Goal: Task Accomplishment & Management: Complete application form

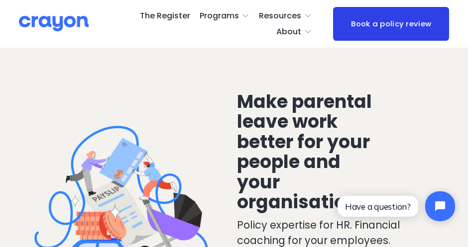
click at [0, 0] on span "Parent Hub" at bounding box center [0, 0] width 0 height 0
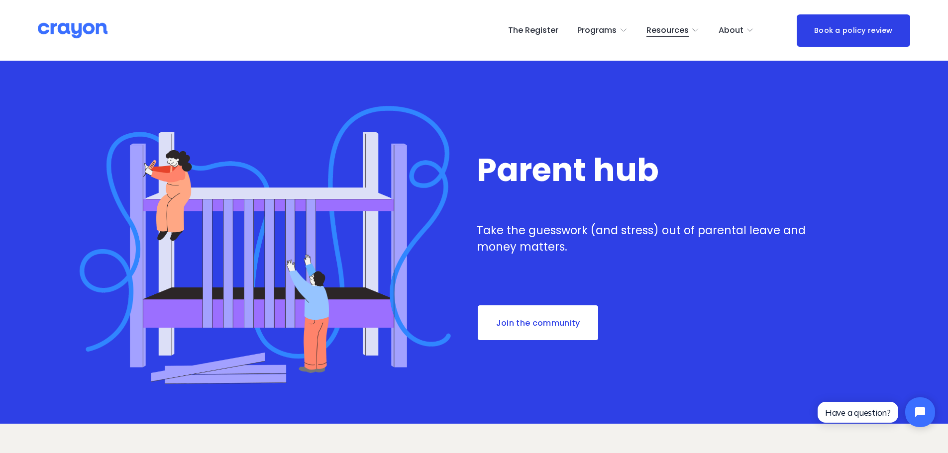
click at [523, 32] on link "The Register" at bounding box center [533, 30] width 50 height 16
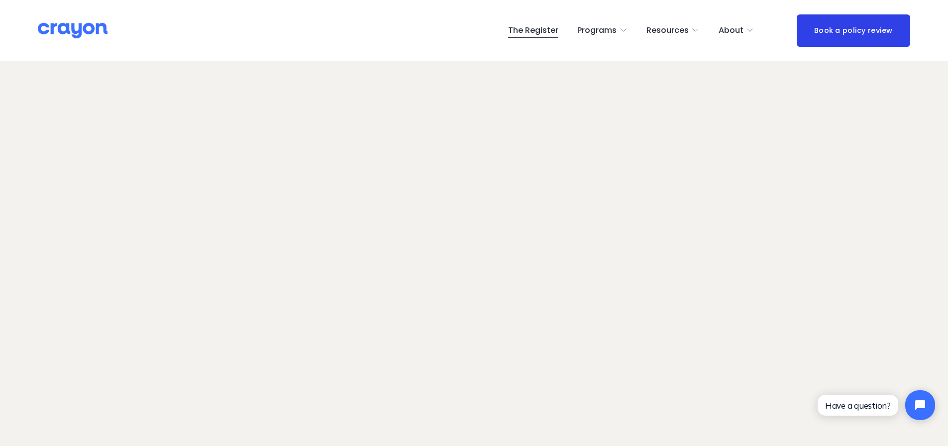
click at [526, 34] on link "The Register" at bounding box center [533, 30] width 50 height 16
